Goal: Check status: Check status

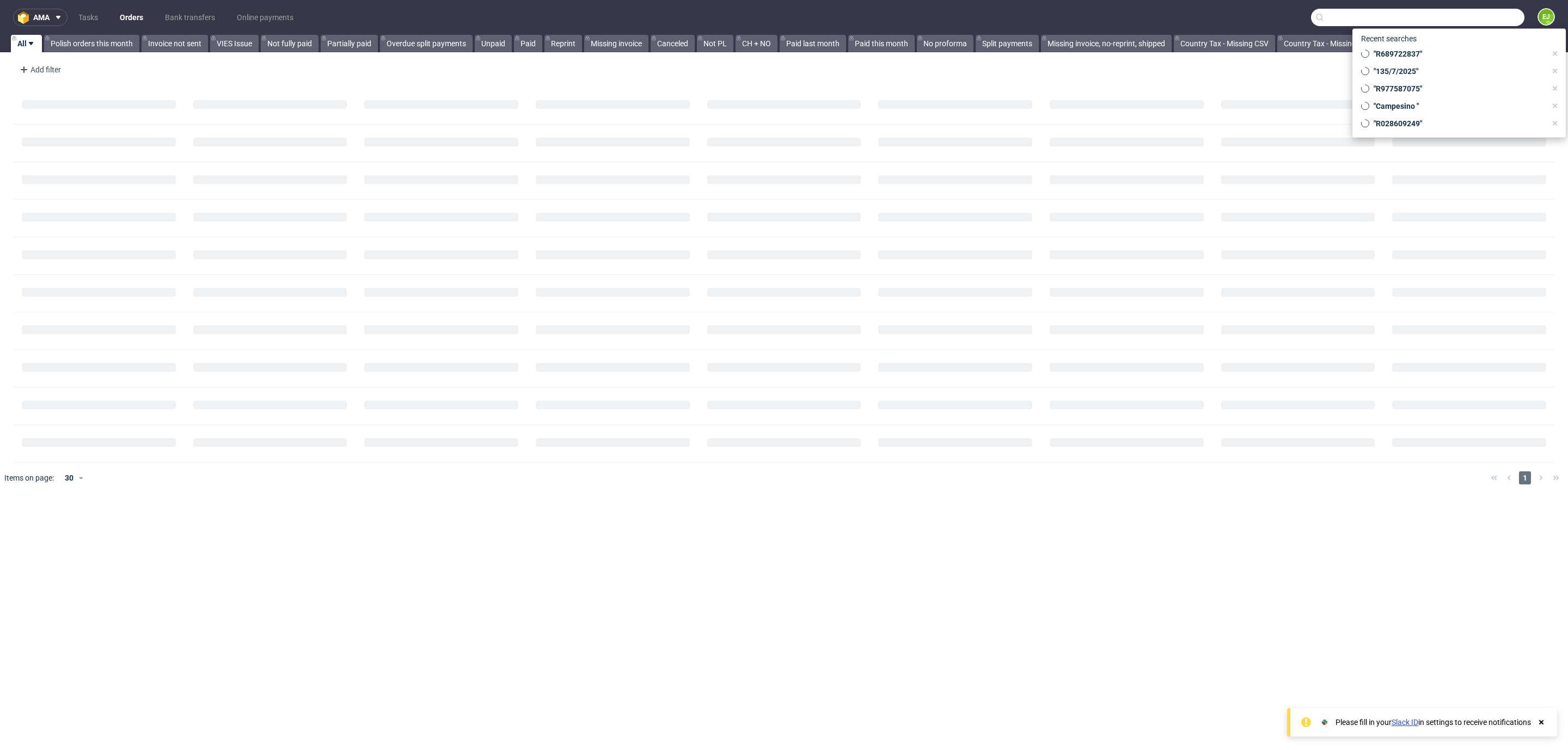
click at [1454, 18] on input "text" at bounding box center [1417, 17] width 213 height 17
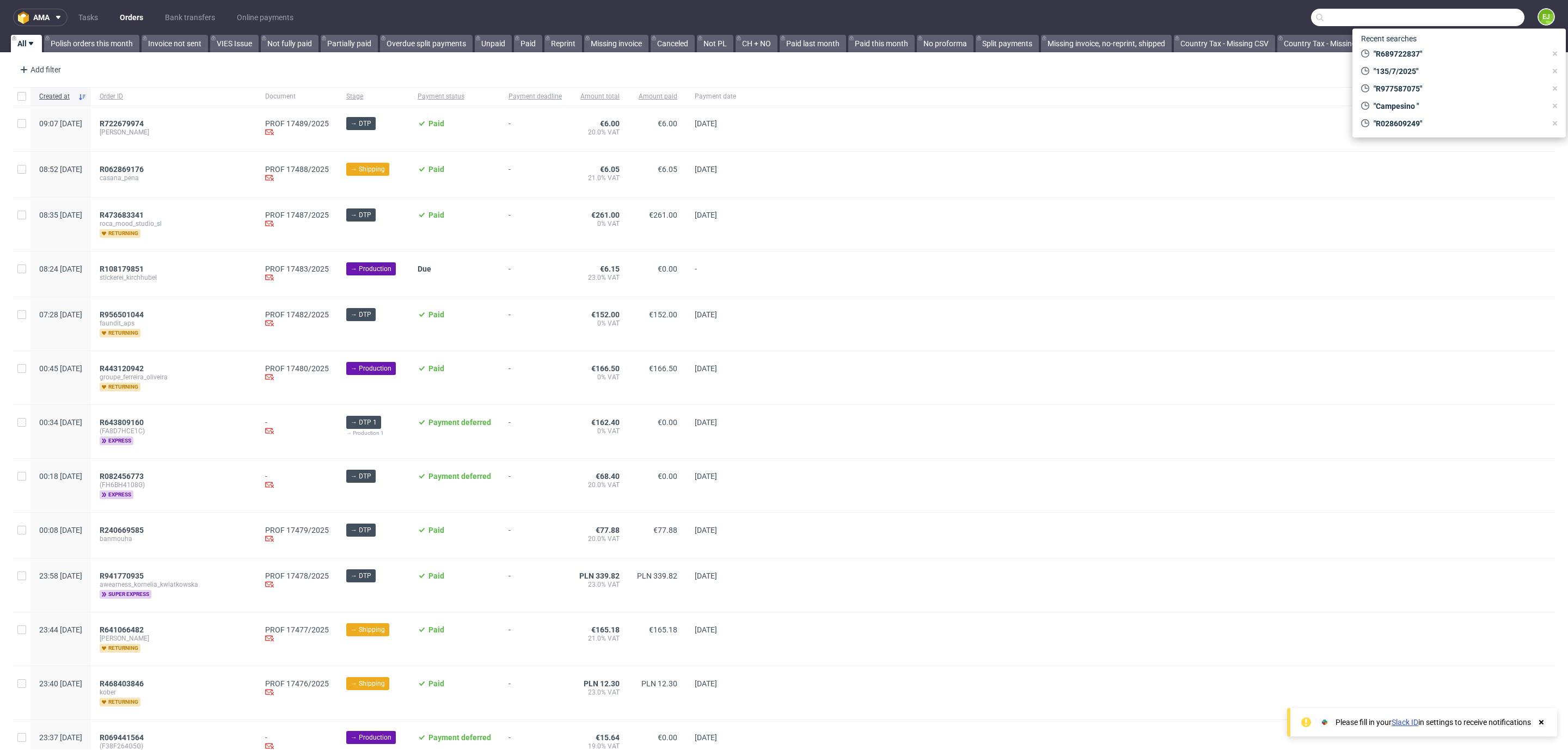
paste input "Campesino"
type input "Campesino"
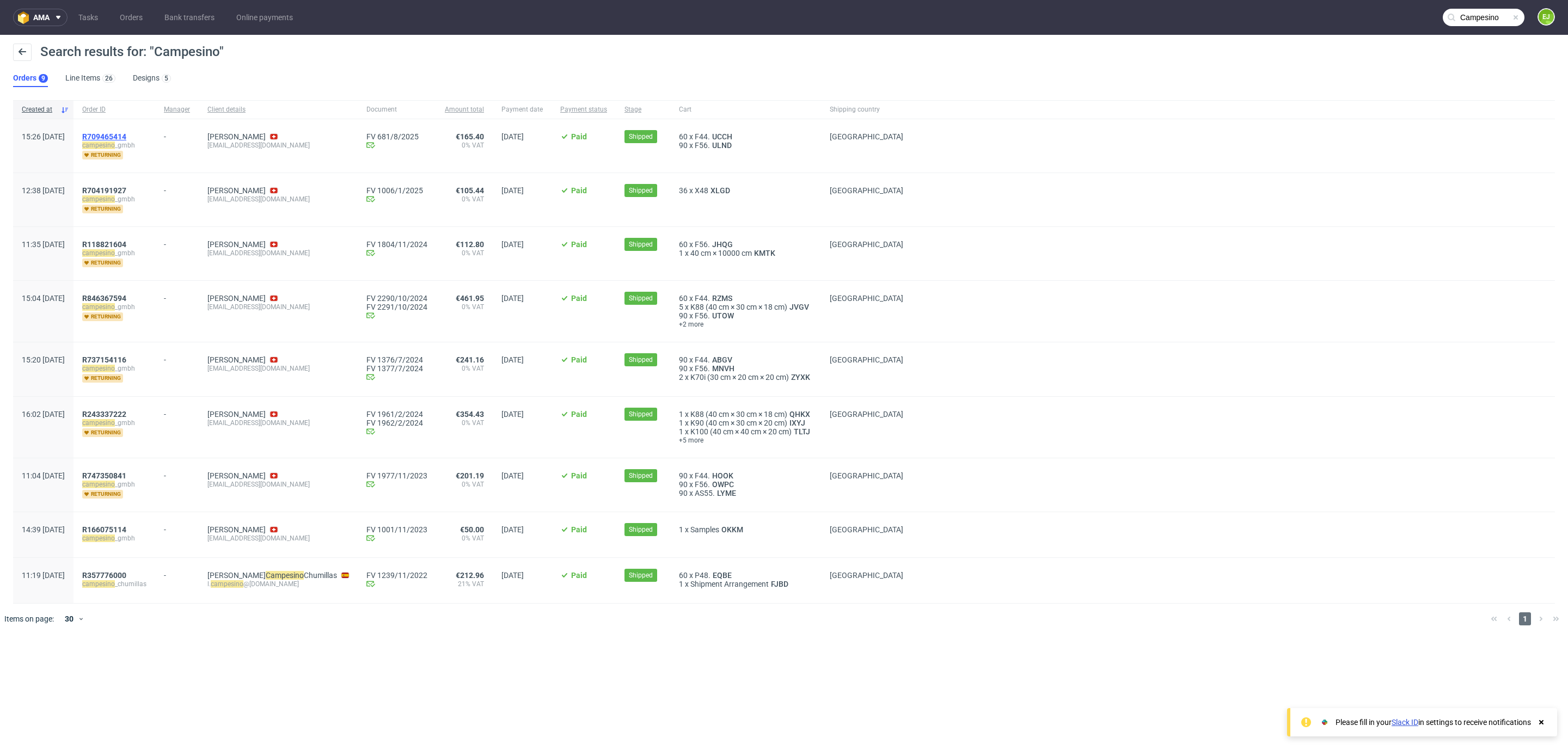
click at [126, 135] on span "R709465414" at bounding box center [104, 136] width 44 height 9
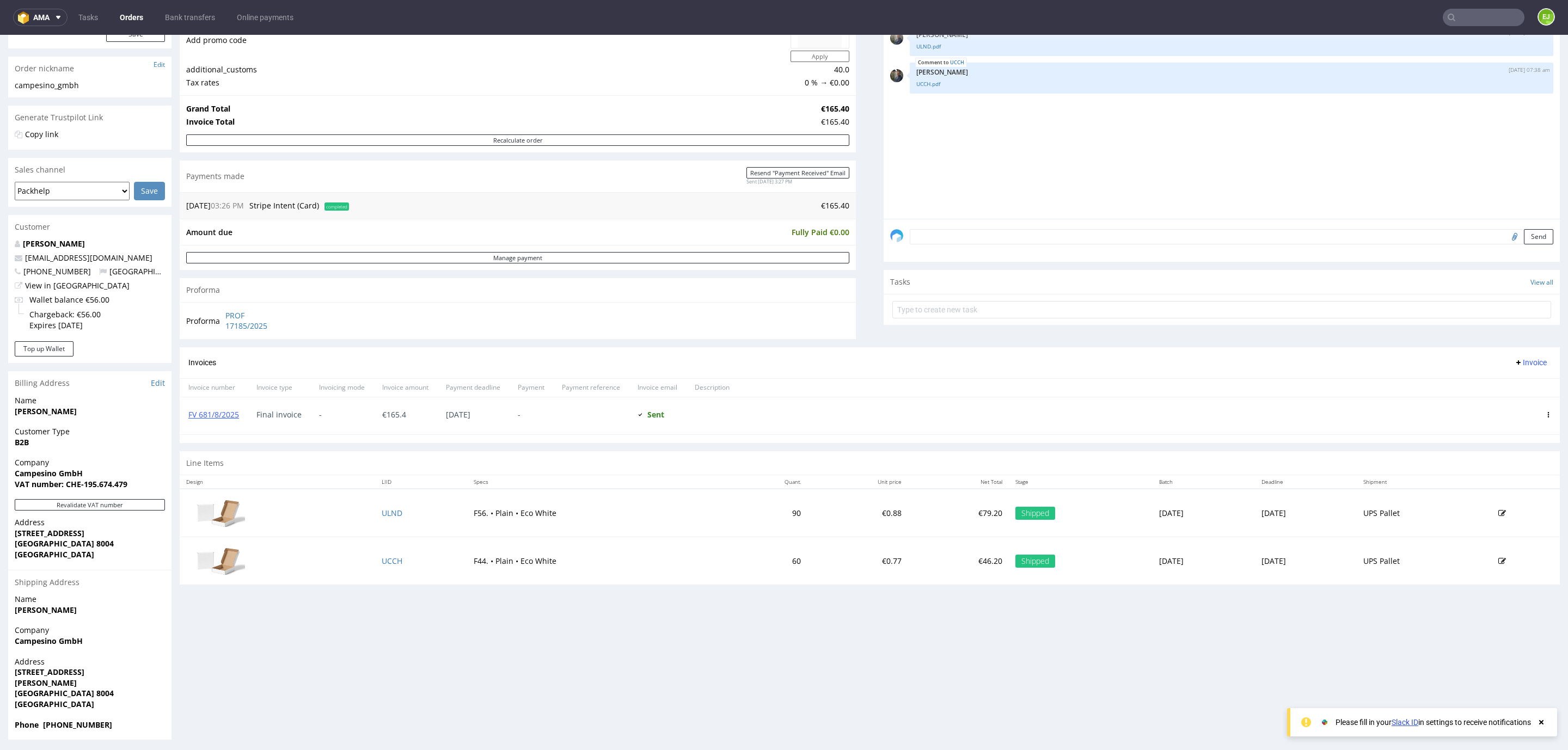
scroll to position [158, 0]
click at [206, 413] on link "FV 681/8/2025" at bounding box center [213, 410] width 51 height 10
click at [384, 525] on td "ULND" at bounding box center [421, 510] width 92 height 49
click at [381, 522] on td "ULND" at bounding box center [421, 510] width 92 height 49
click at [378, 521] on td "ULND" at bounding box center [421, 510] width 92 height 49
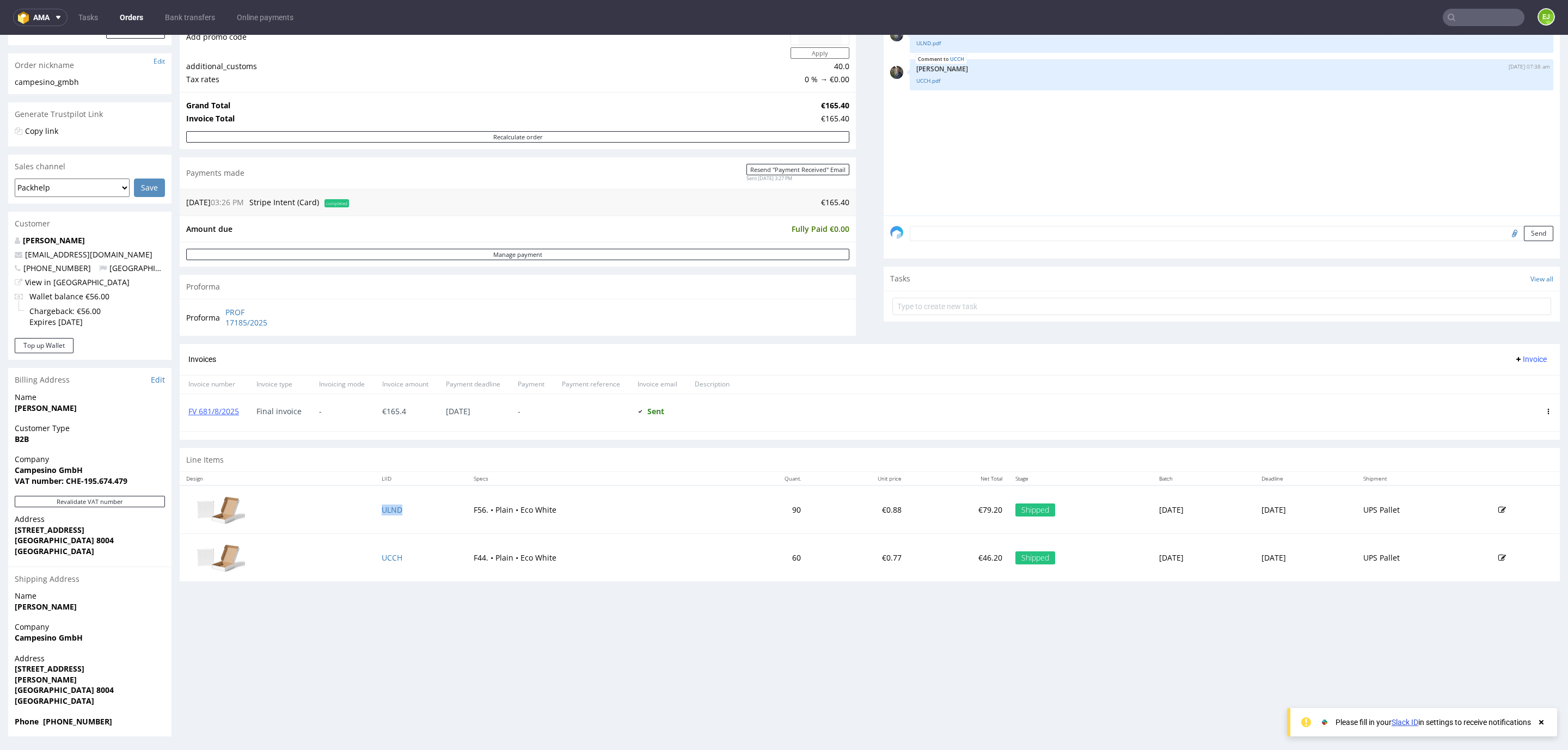
click at [376, 518] on td "ULND" at bounding box center [421, 510] width 92 height 49
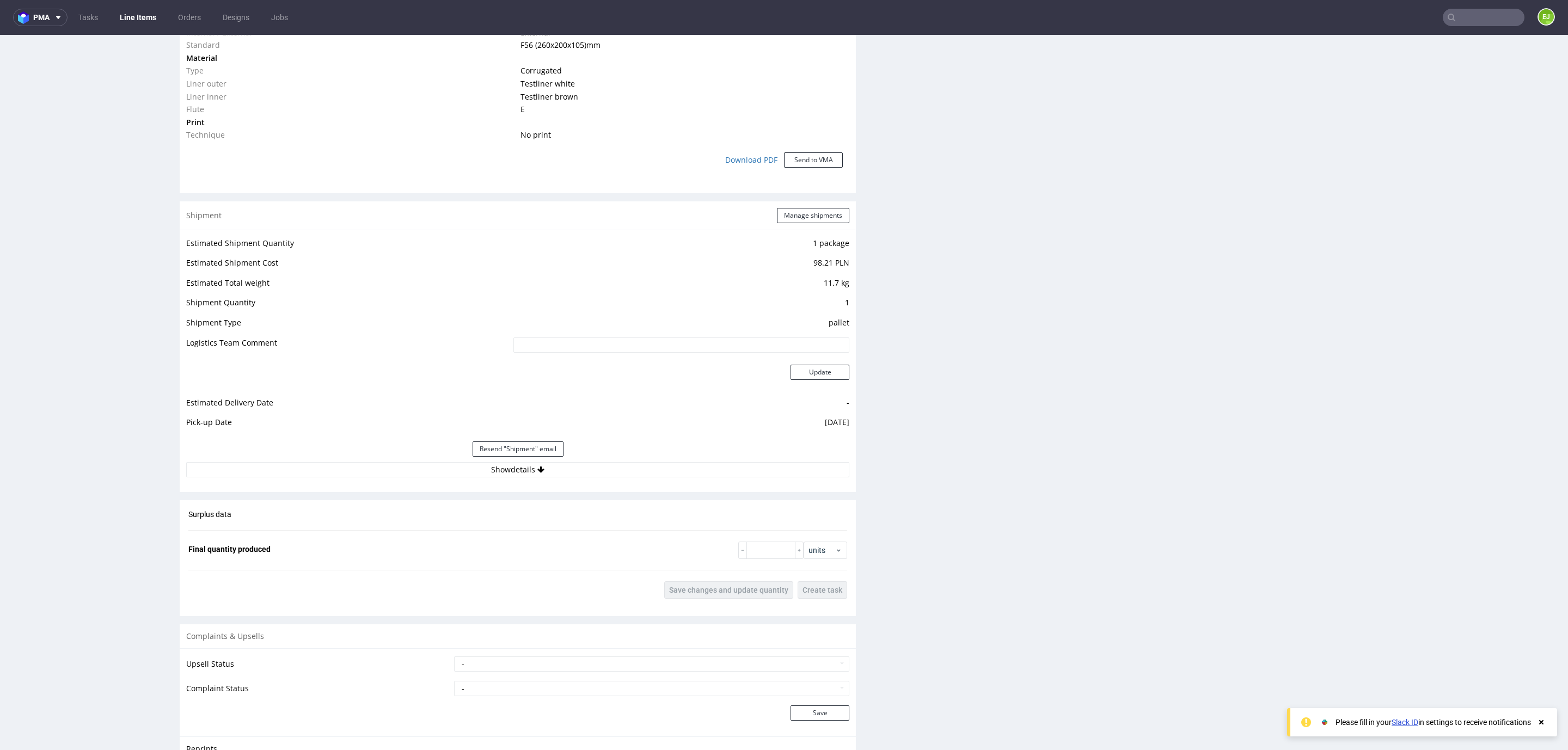
scroll to position [1025, 0]
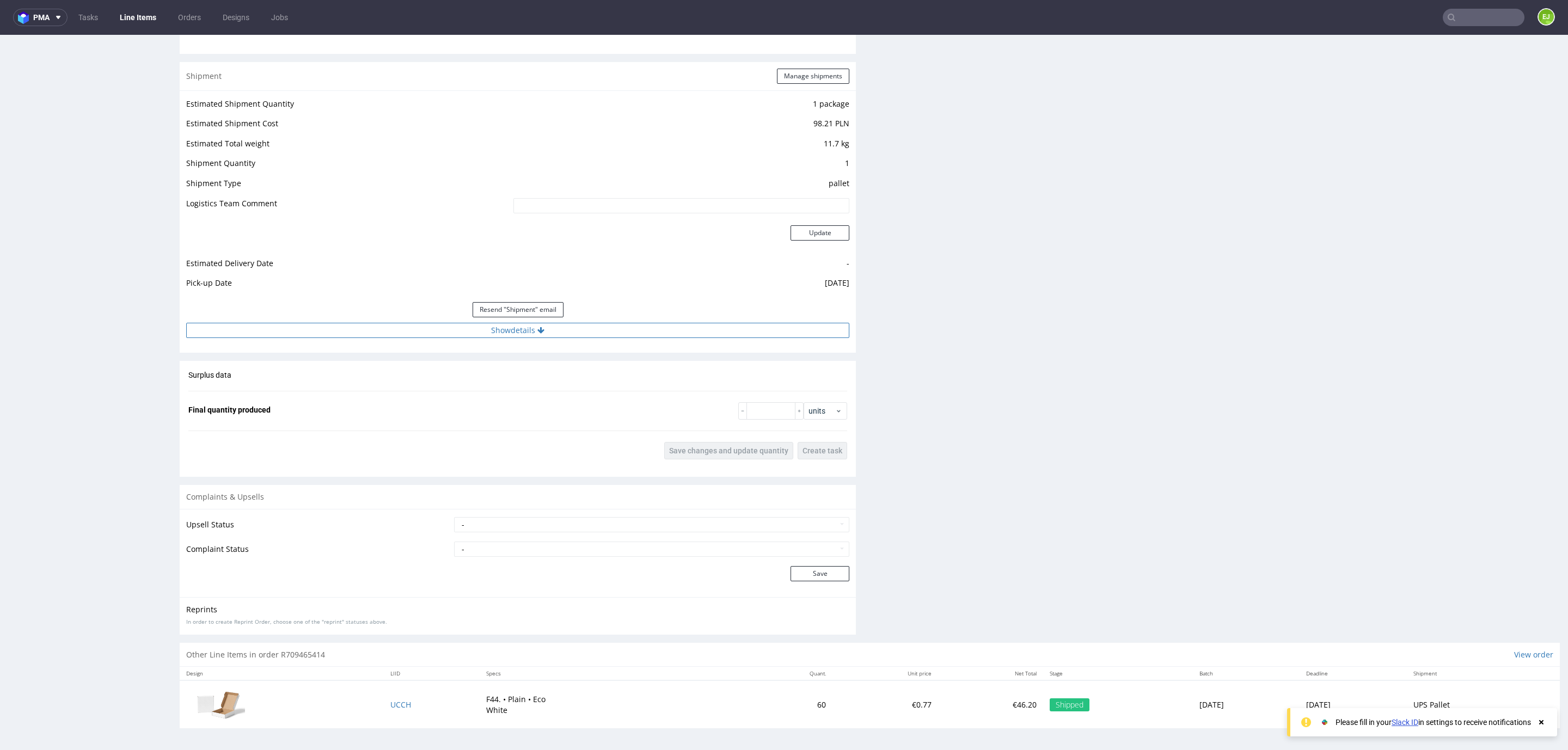
click at [618, 324] on button "Show details" at bounding box center [518, 330] width 663 height 15
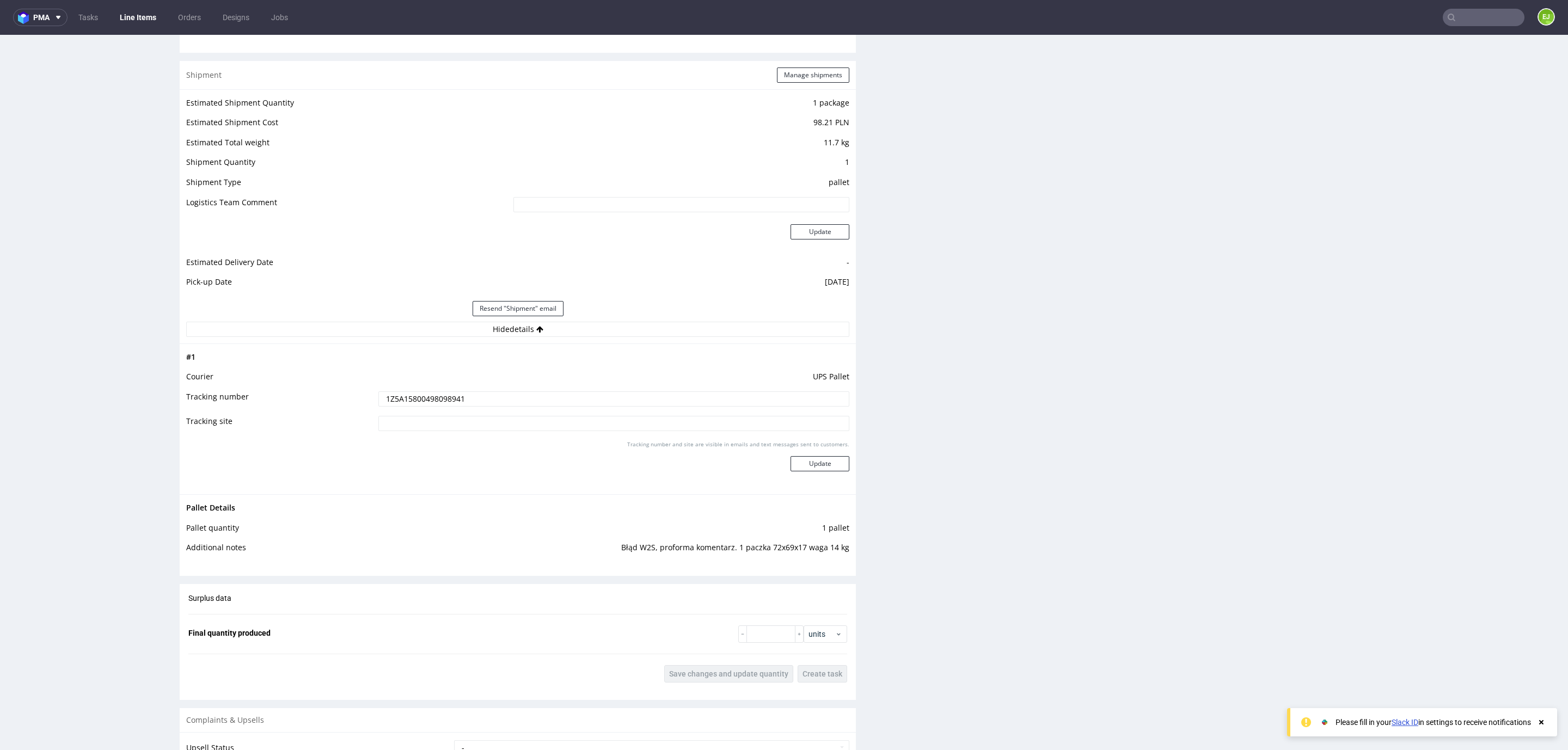
click at [463, 398] on input "1Z5A15800498098941" at bounding box center [613, 398] width 471 height 15
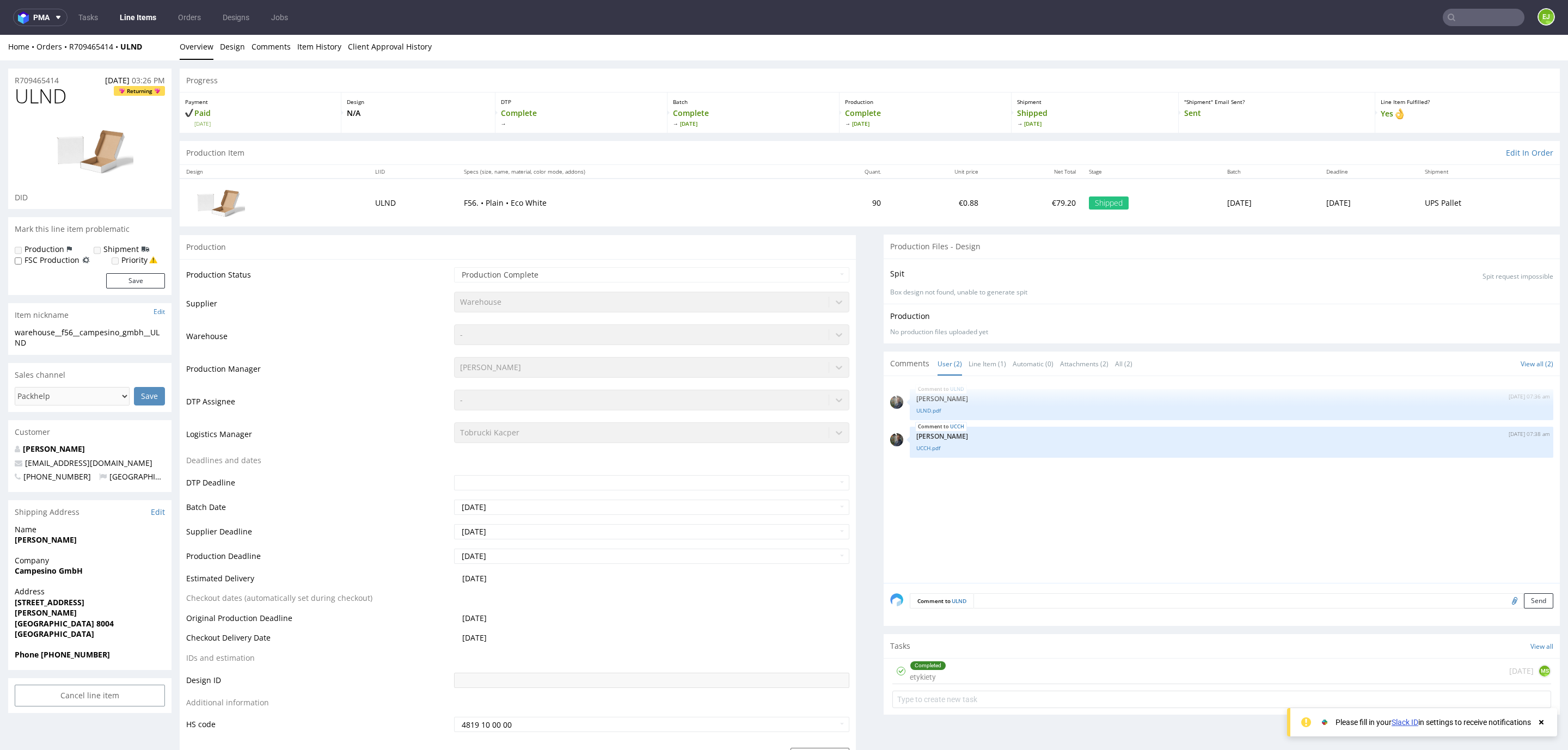
scroll to position [0, 0]
click at [1459, 13] on input "text" at bounding box center [1483, 17] width 81 height 17
type input "R943938702"
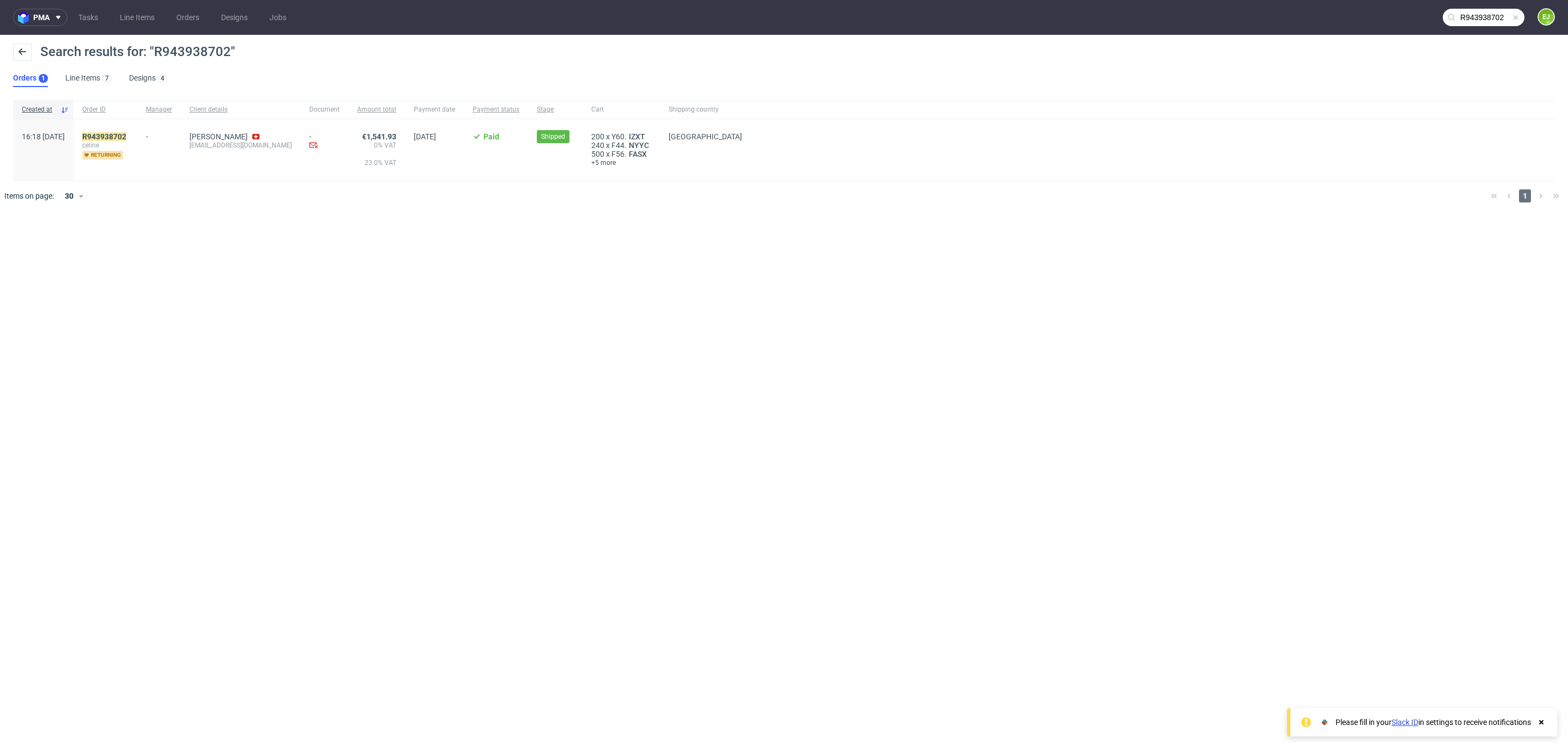
click at [137, 129] on div "R943938702 [PERSON_NAME] returning" at bounding box center [105, 150] width 63 height 61
click at [126, 137] on mark "R943938702" at bounding box center [104, 136] width 44 height 9
